Goal: Participate in discussion: Engage in conversation with other users on a specific topic

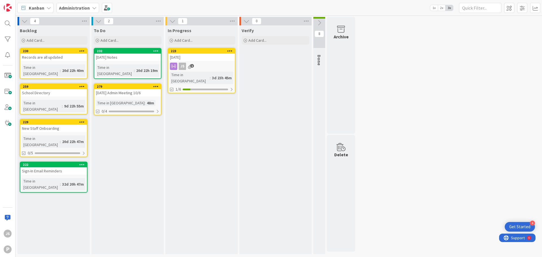
click at [132, 89] on div "[DATE] Admin Meeting 10/6" at bounding box center [127, 92] width 67 height 7
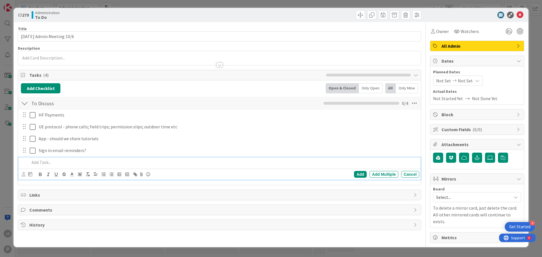
click at [51, 165] on p at bounding box center [223, 162] width 387 height 6
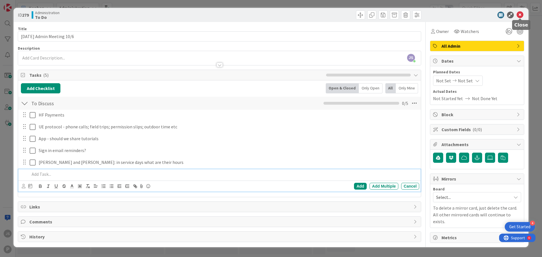
click at [518, 17] on icon at bounding box center [519, 15] width 7 height 7
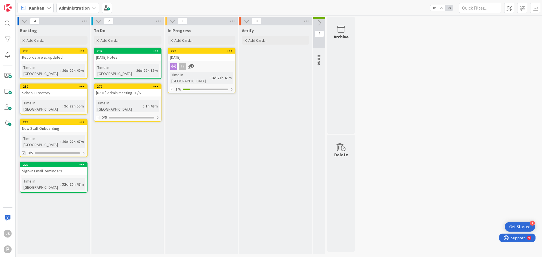
click at [120, 100] on div "Time in [GEOGRAPHIC_DATA]" at bounding box center [119, 106] width 47 height 12
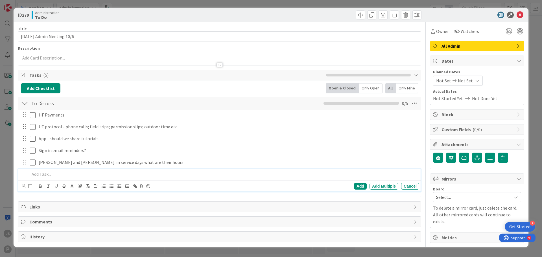
click at [57, 174] on p at bounding box center [223, 174] width 387 height 6
